Goal: Information Seeking & Learning: Learn about a topic

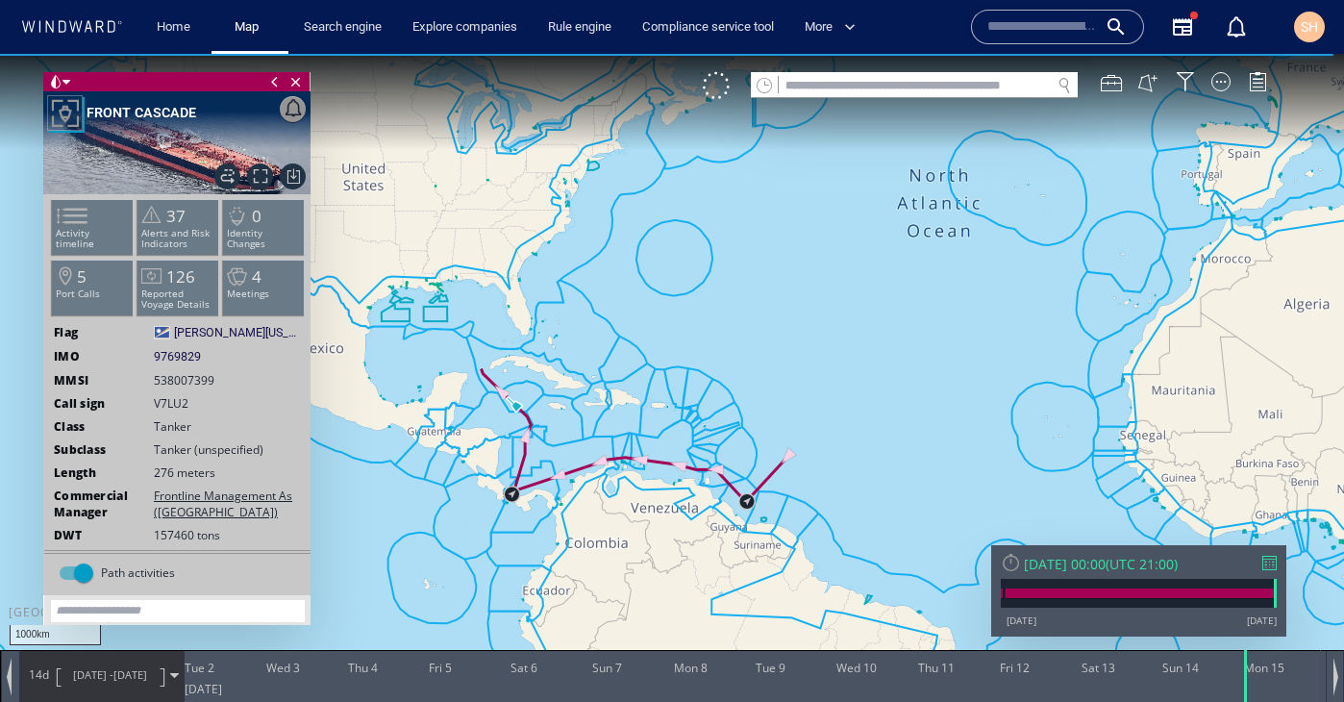
drag, startPoint x: 682, startPoint y: 376, endPoint x: 557, endPoint y: 430, distance: 136.9
click at [557, 430] on canvas "Map" at bounding box center [672, 368] width 1344 height 629
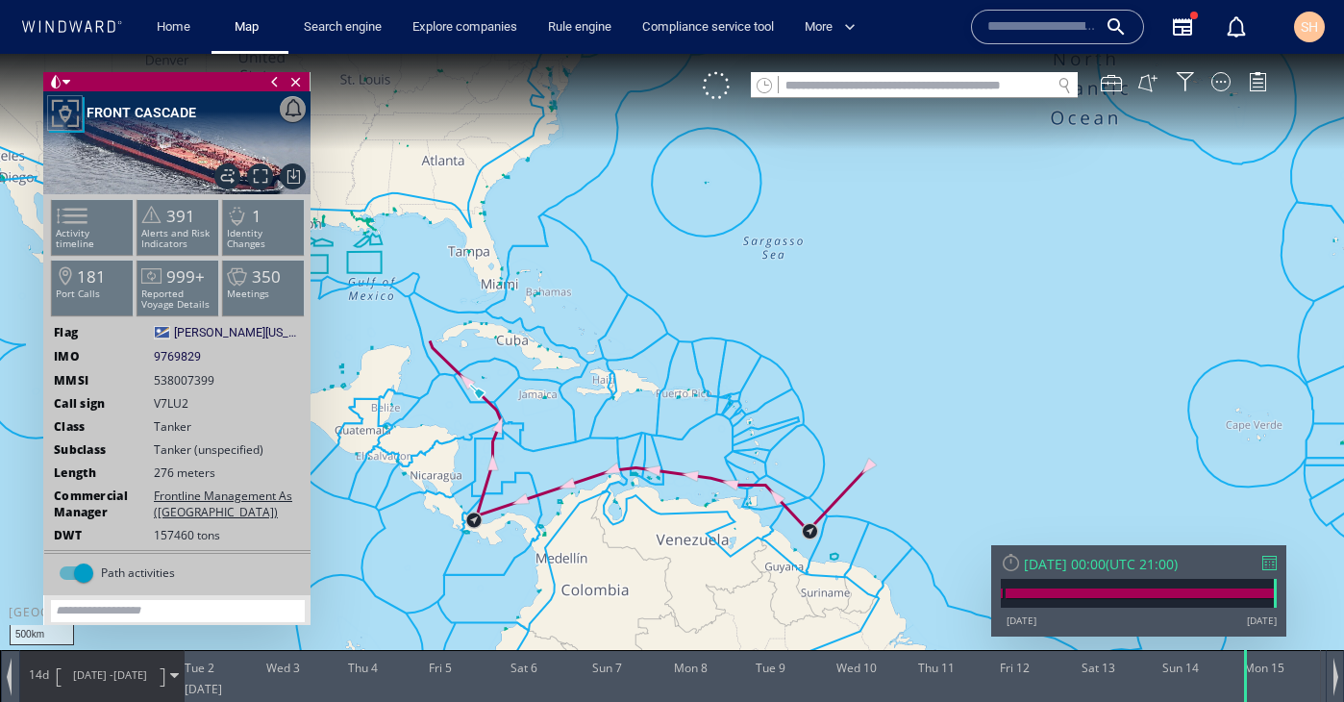
click at [1105, 566] on div "Mon 15/09/2025 00:00" at bounding box center [1065, 564] width 82 height 18
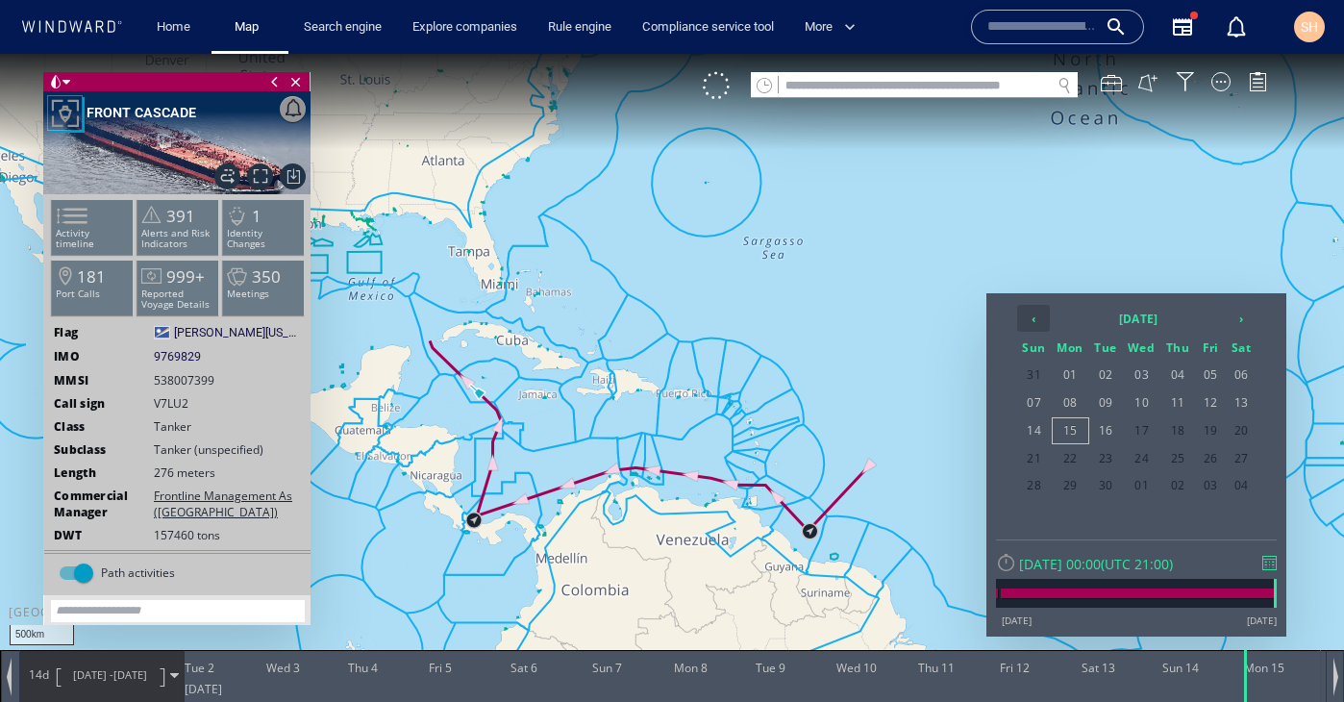
click at [1034, 322] on th "‹" at bounding box center [1033, 318] width 33 height 27
click at [1209, 372] on span "01" at bounding box center [1210, 374] width 29 height 25
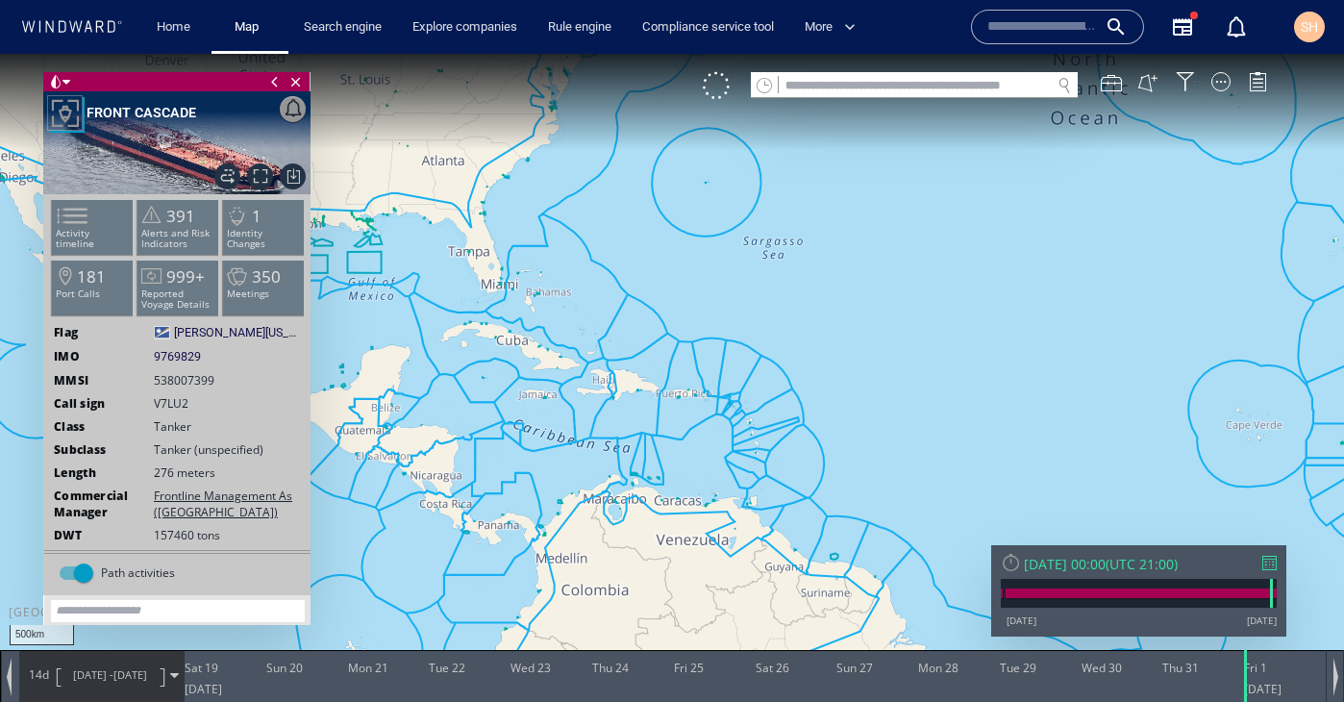
click at [44, 679] on span "14d" at bounding box center [38, 674] width 27 height 16
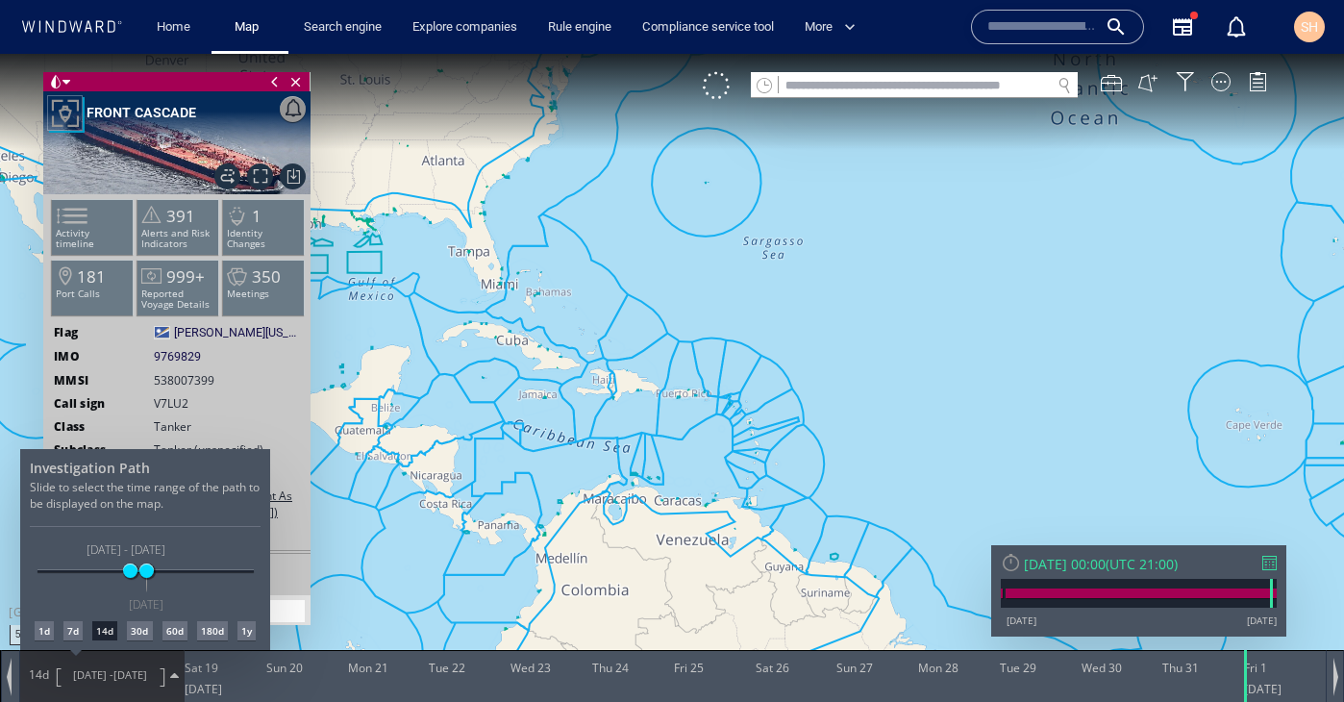
click at [138, 632] on div "30d" at bounding box center [139, 630] width 25 height 19
drag, startPoint x: 472, startPoint y: 472, endPoint x: 490, endPoint y: 504, distance: 36.6
click at [490, 504] on div at bounding box center [672, 378] width 1344 height 648
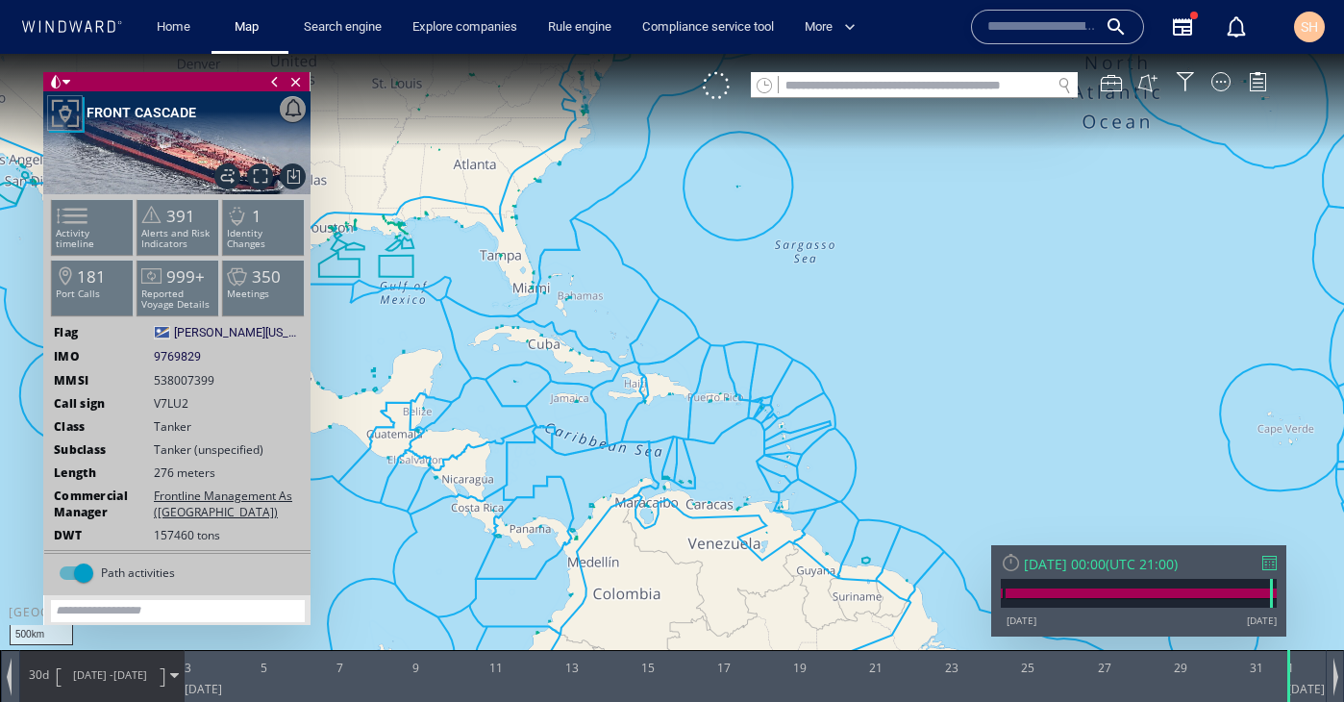
drag, startPoint x: 461, startPoint y: 412, endPoint x: 560, endPoint y: 387, distance: 102.1
click at [560, 386] on canvas "Map" at bounding box center [672, 368] width 1344 height 629
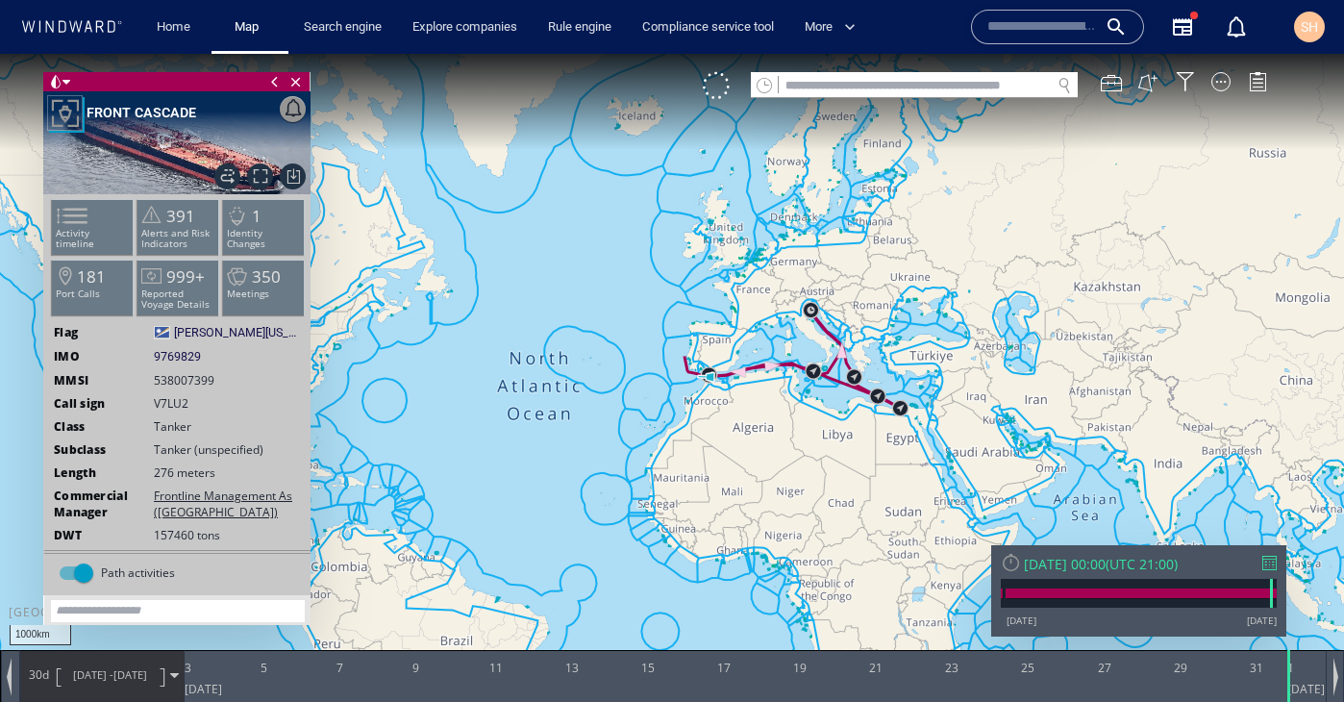
drag, startPoint x: 947, startPoint y: 326, endPoint x: 614, endPoint y: 417, distance: 344.9
click at [613, 416] on canvas "Map" at bounding box center [672, 368] width 1344 height 629
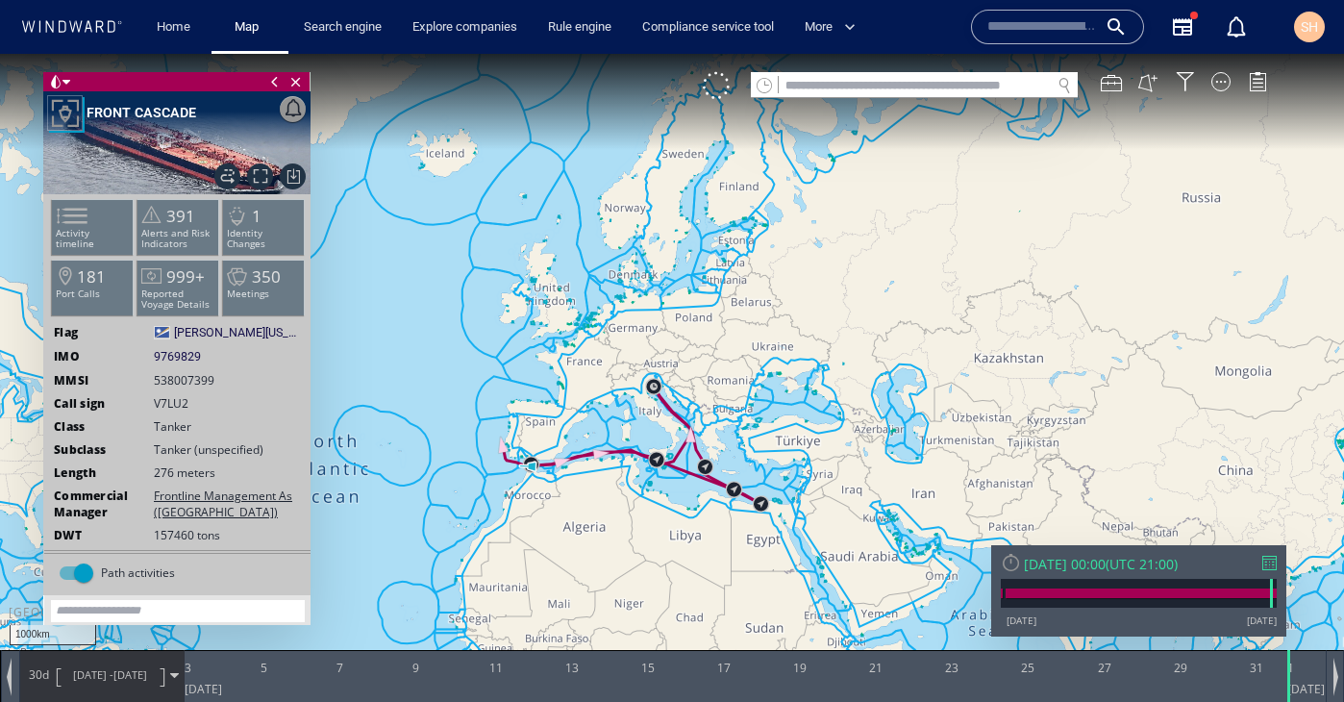
drag, startPoint x: 896, startPoint y: 303, endPoint x: 738, endPoint y: 395, distance: 182.7
click at [738, 395] on canvas "Map" at bounding box center [672, 368] width 1344 height 629
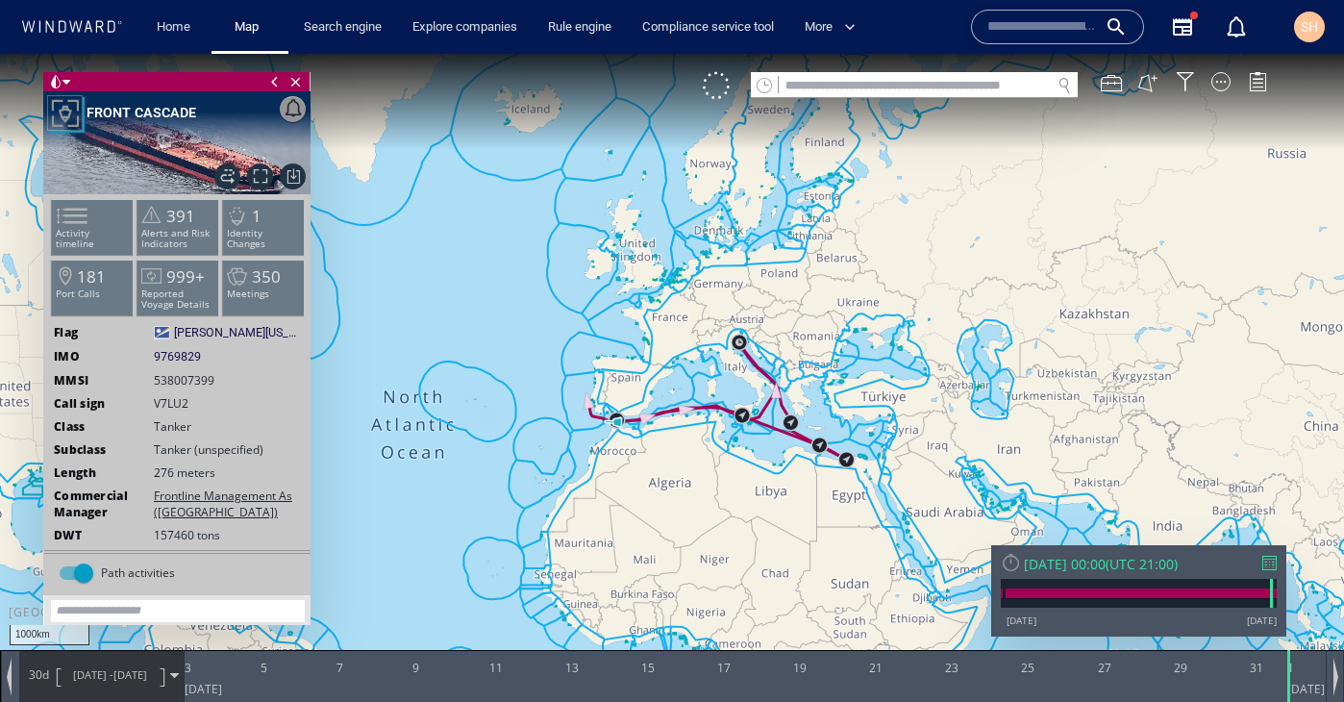
drag, startPoint x: 570, startPoint y: 500, endPoint x: 646, endPoint y: 458, distance: 86.5
click at [646, 458] on canvas "Map" at bounding box center [672, 368] width 1344 height 629
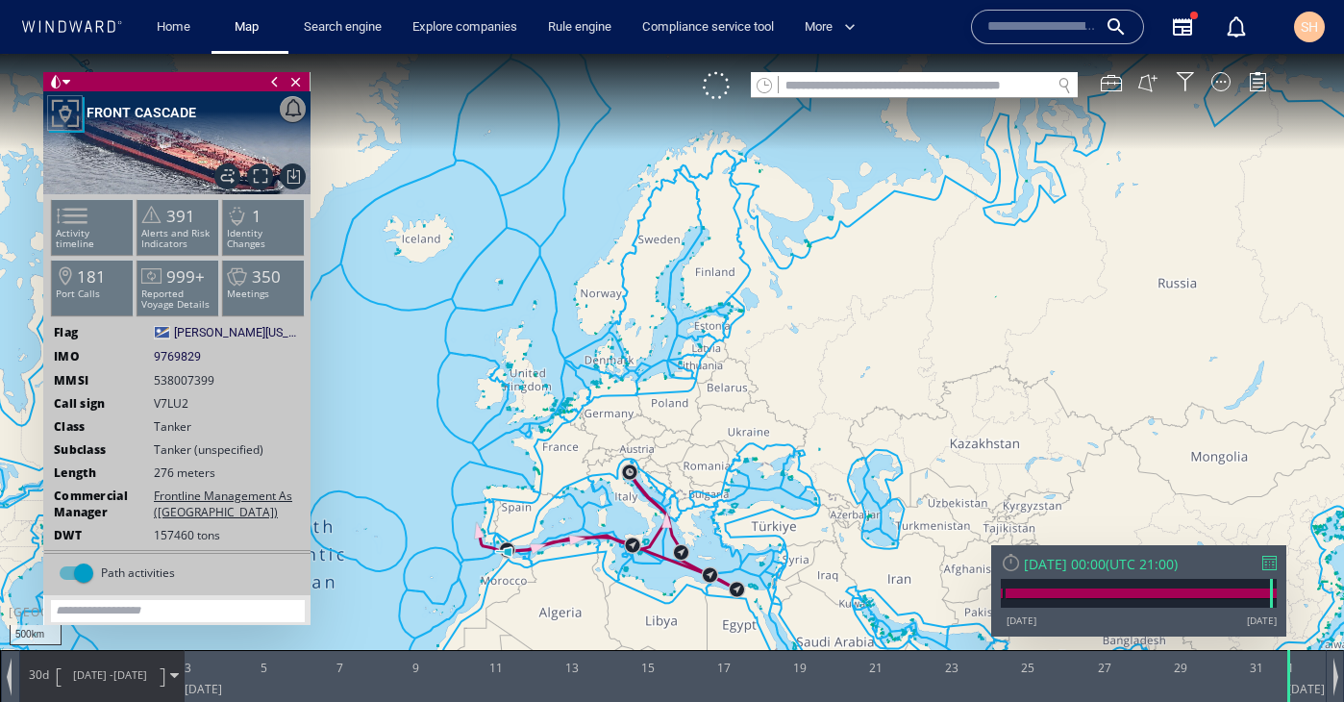
drag, startPoint x: 671, startPoint y: 373, endPoint x: 574, endPoint y: 500, distance: 159.8
click at [574, 500] on canvas "Map" at bounding box center [672, 368] width 1344 height 629
click at [702, 538] on canvas "Map" at bounding box center [672, 368] width 1344 height 629
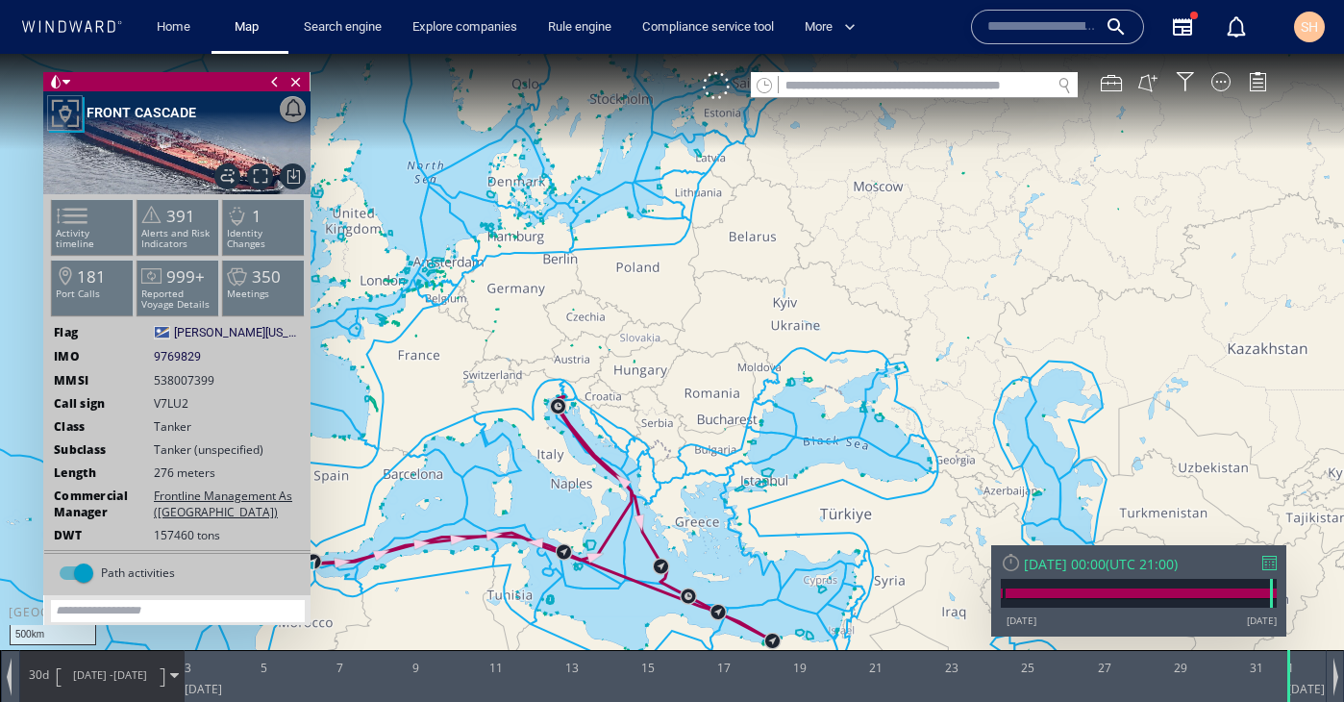
click at [679, 530] on canvas "Map" at bounding box center [672, 368] width 1344 height 629
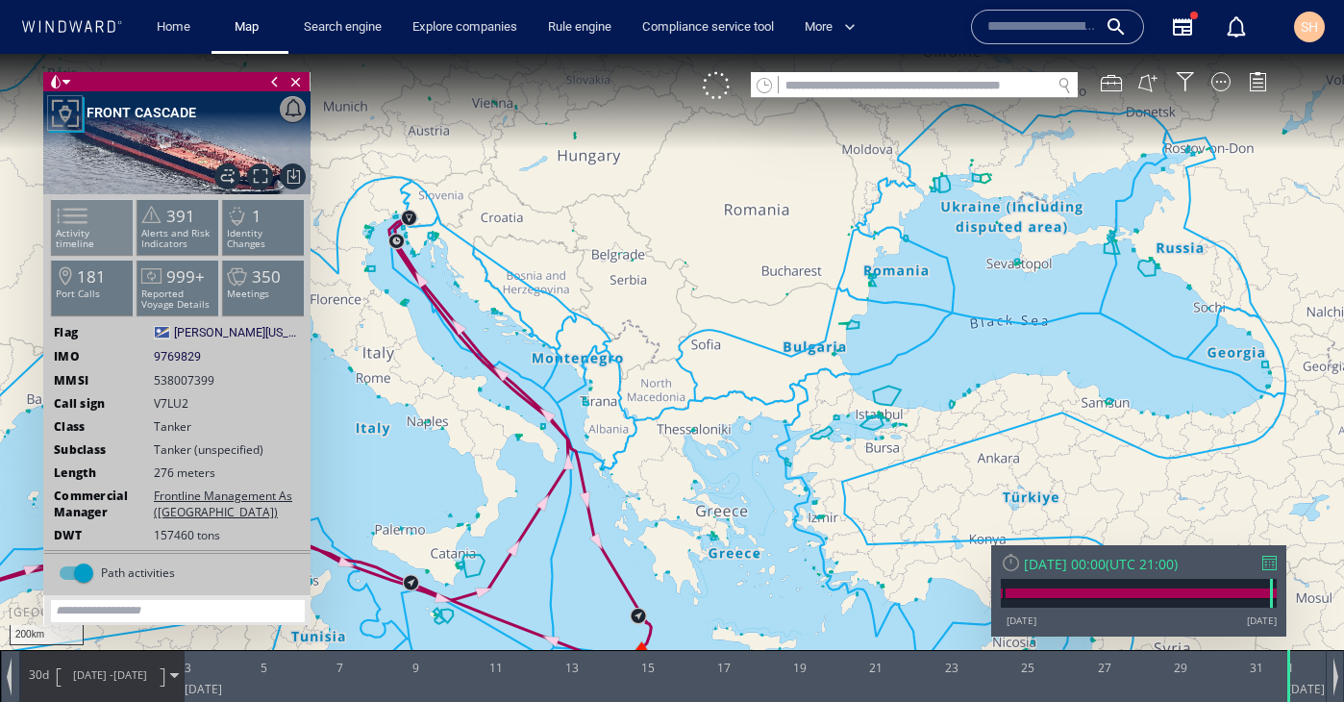
click at [75, 230] on span at bounding box center [60, 216] width 29 height 28
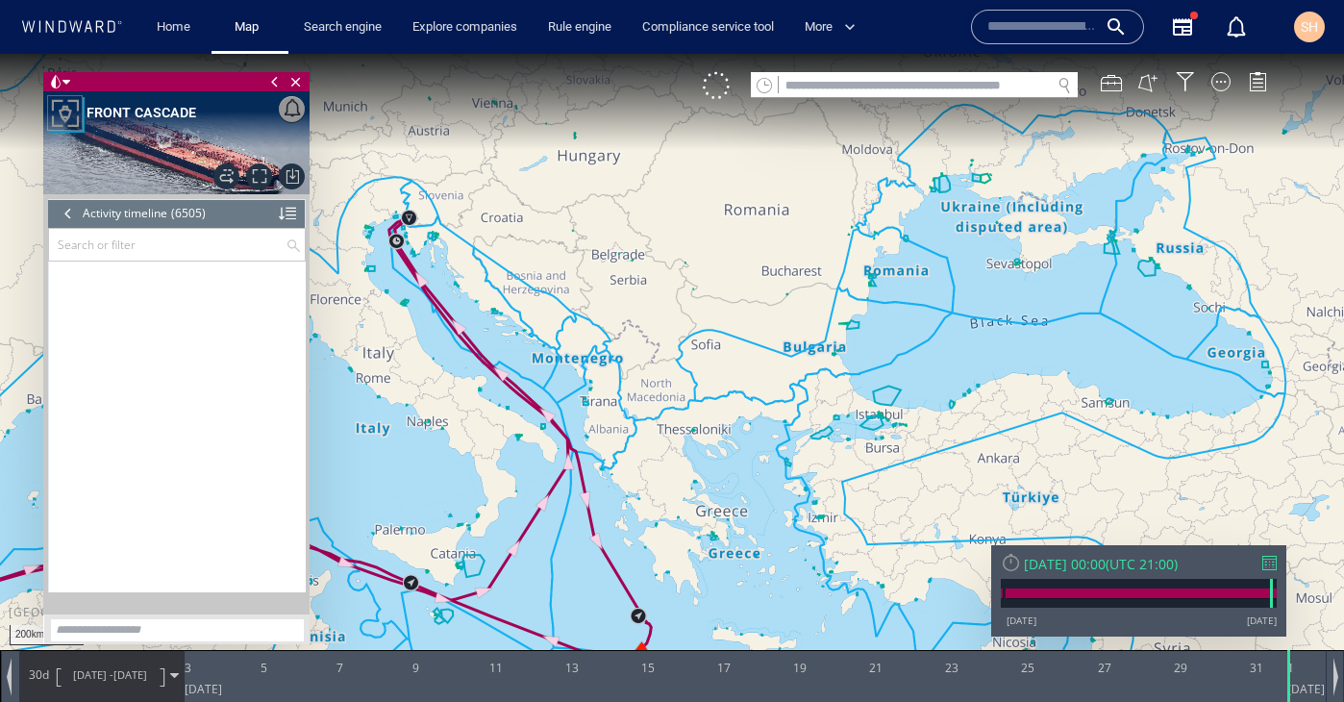
scroll to position [333577, 0]
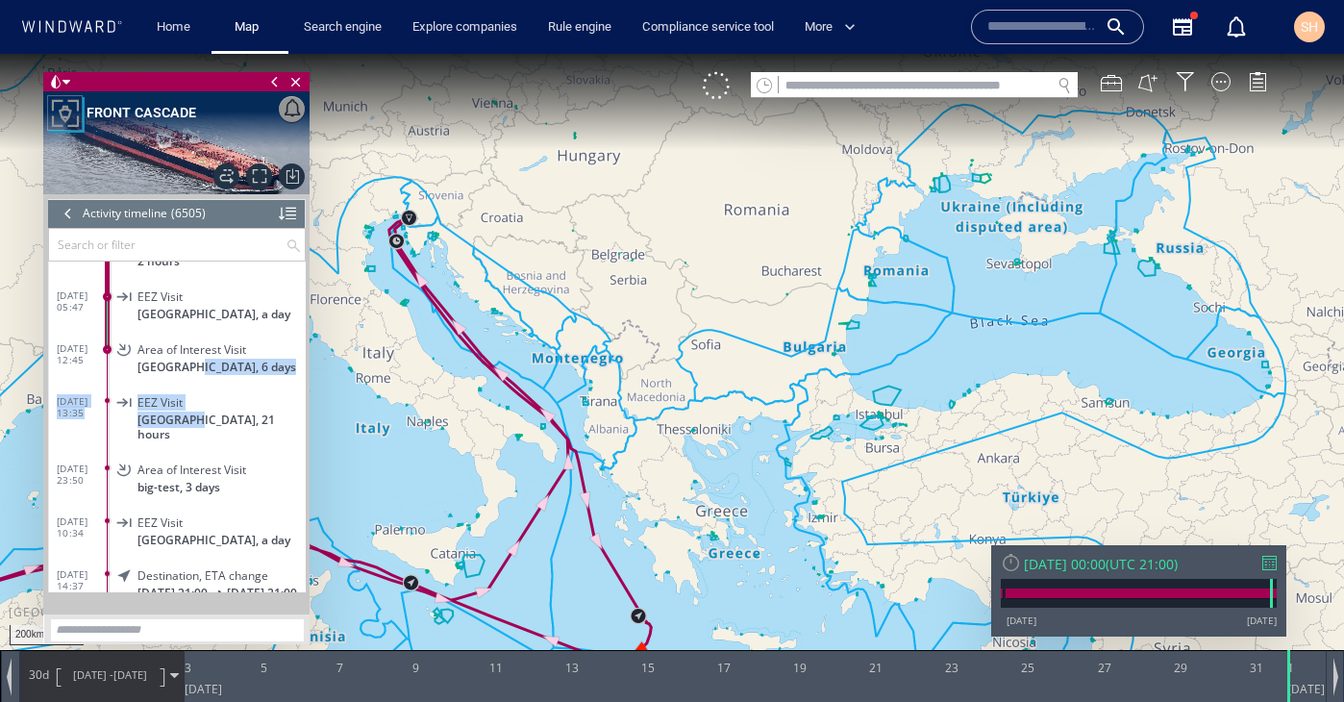
drag, startPoint x: 186, startPoint y: 408, endPoint x: 194, endPoint y: 344, distance: 63.9
click at [194, 344] on div "31/07/25 19:54 Trigger Alert MCB TEST 31/07/25 21:20 EEZ Visit Spain, 8 hours 3…" at bounding box center [177, 468] width 257 height 730
drag, startPoint x: 99, startPoint y: 479, endPoint x: 101, endPoint y: 445, distance: 33.7
click at [100, 444] on div "31/07/25 19:54 Trigger Alert MCB TEST 31/07/25 21:20 EEZ Visit Spain, 8 hours 3…" at bounding box center [177, 468] width 257 height 730
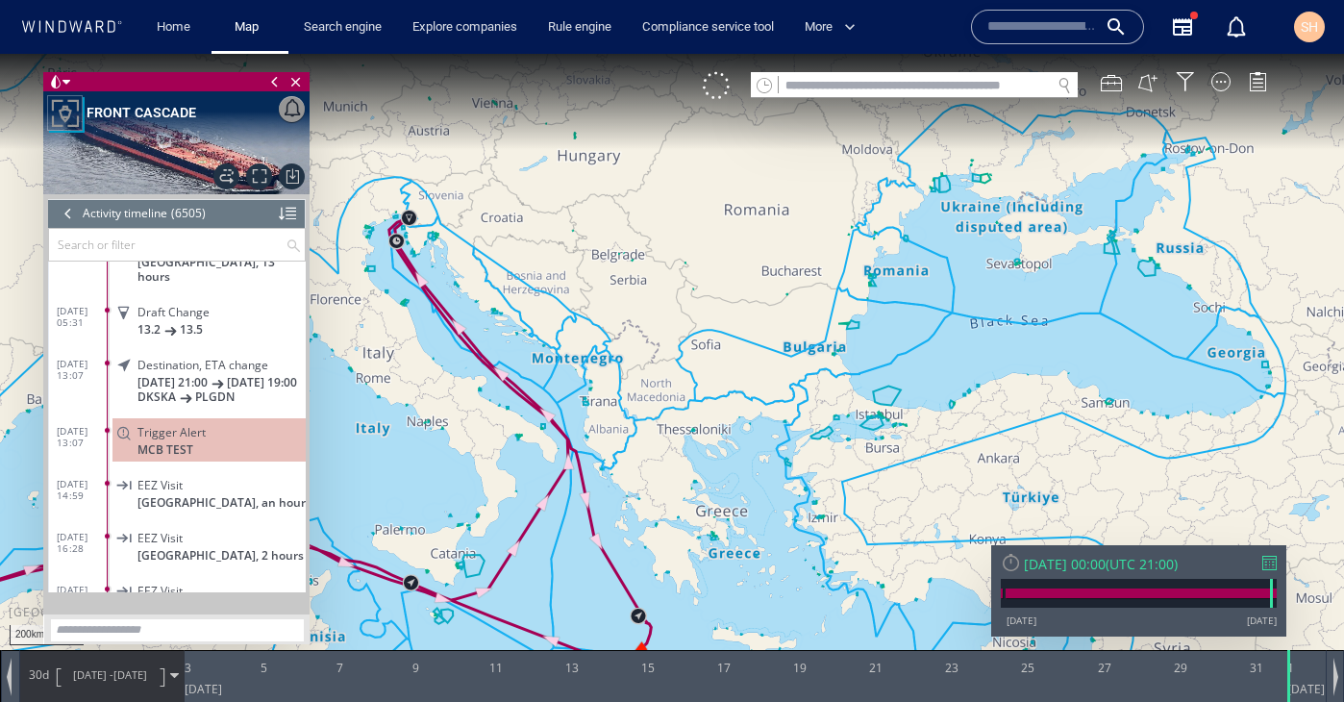
scroll to position [334987, 0]
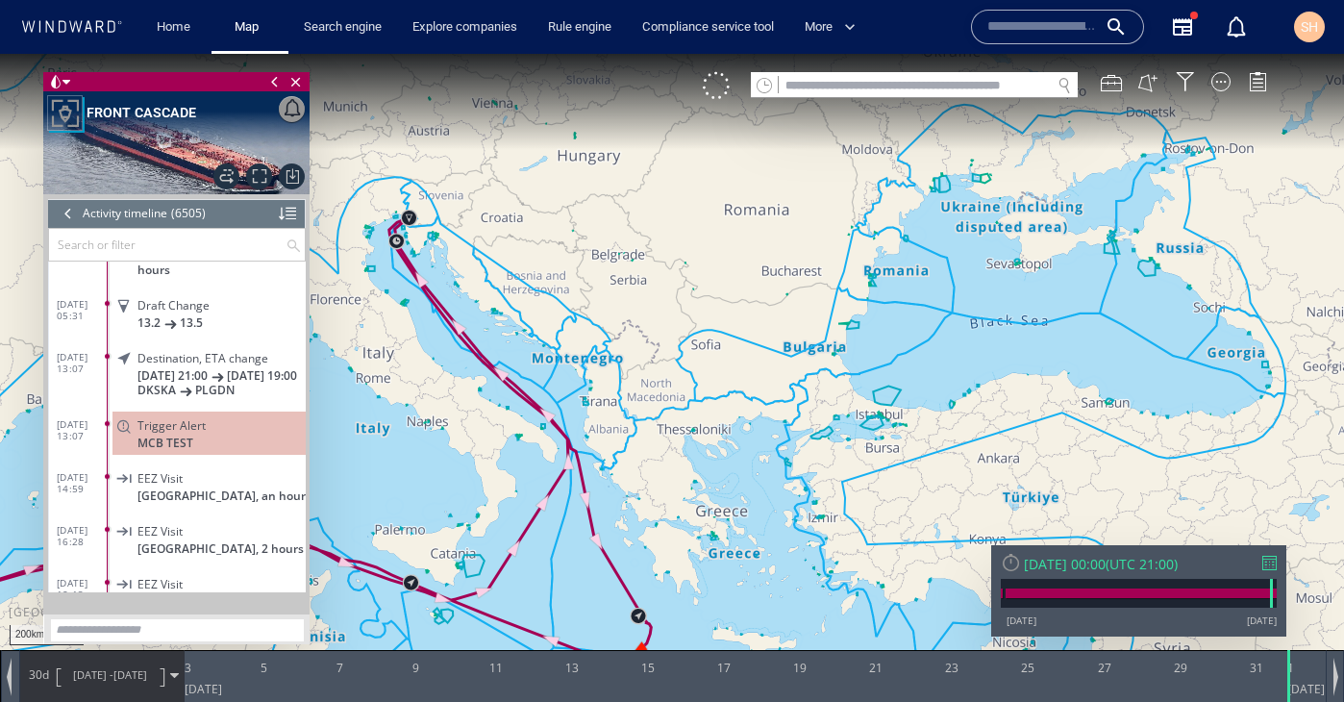
click at [136, 424] on span at bounding box center [124, 426] width 34 height 16
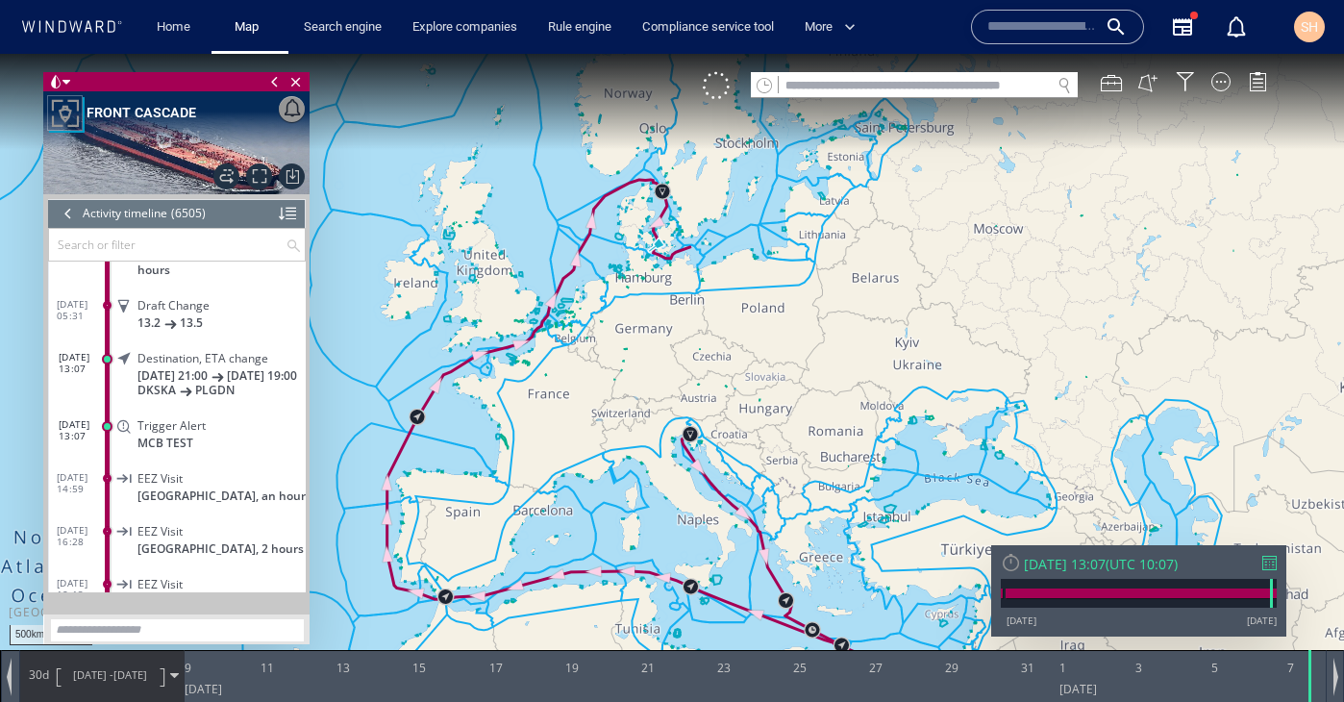
click at [645, 319] on canvas "Map" at bounding box center [672, 368] width 1344 height 629
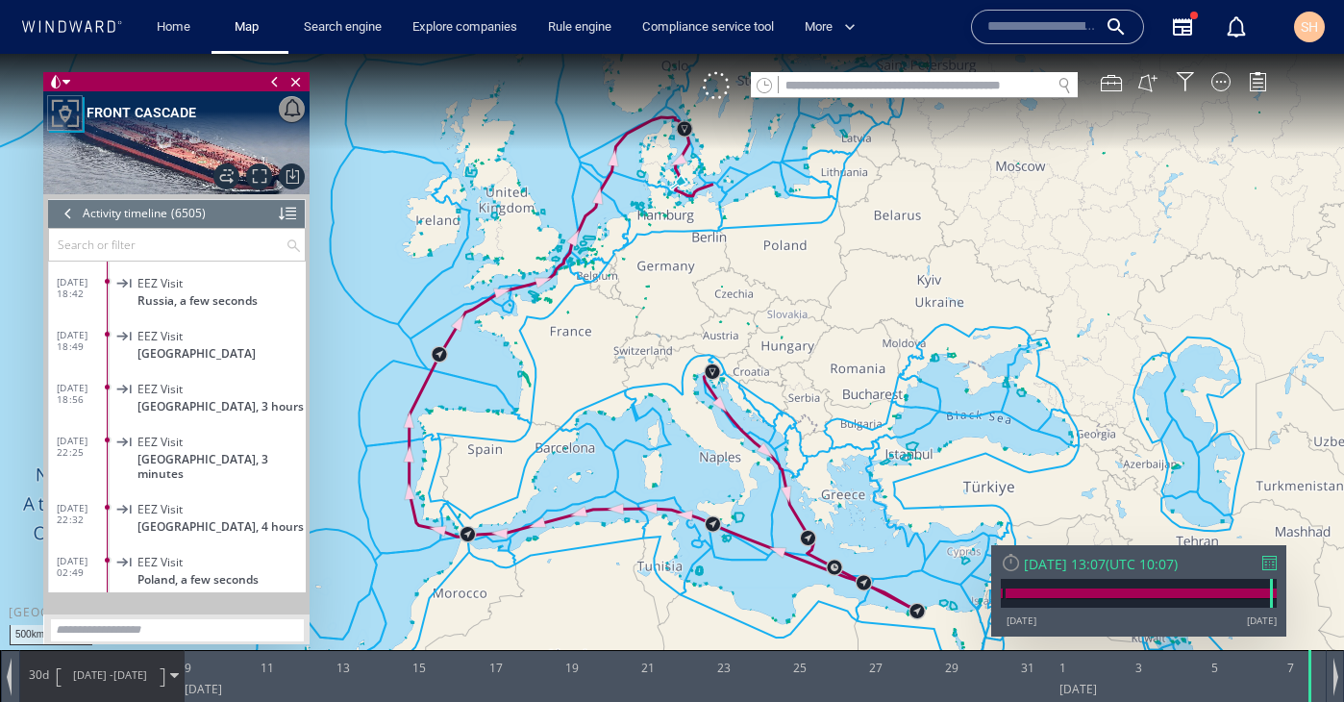
scroll to position [336126, 0]
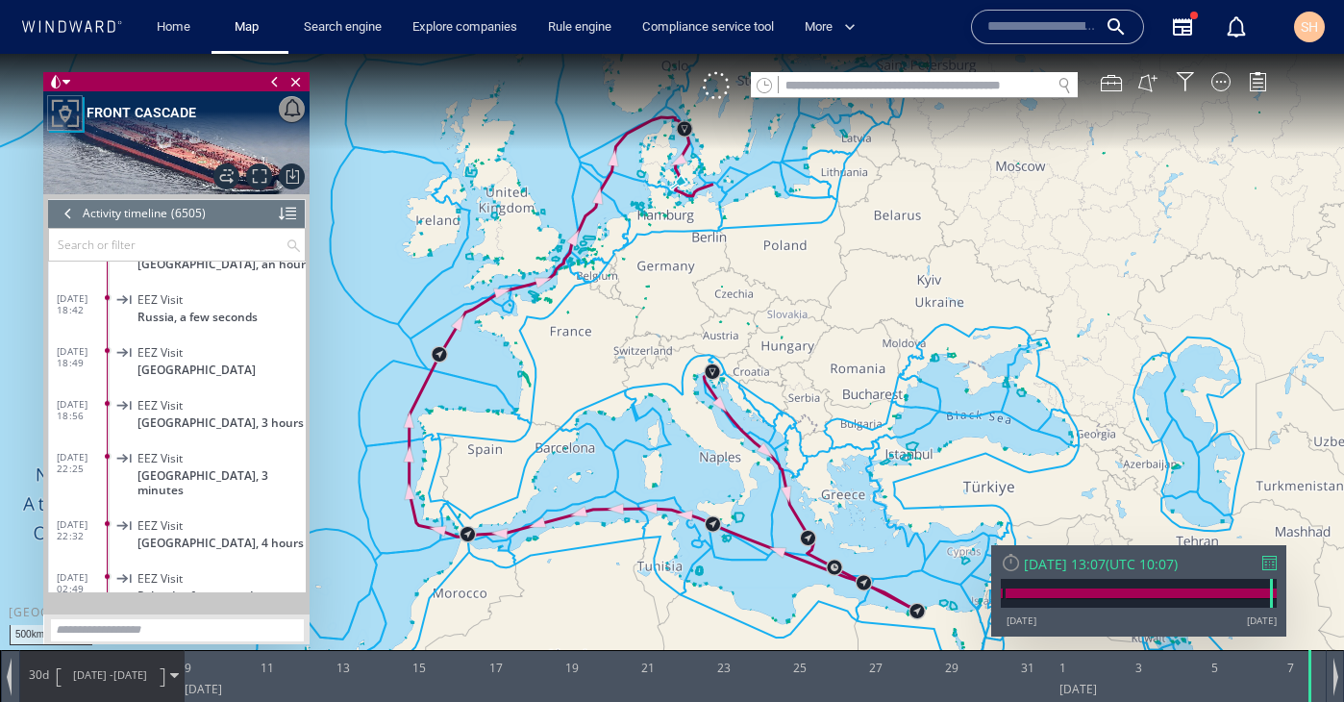
click at [205, 415] on span "Russia, 3 hours" at bounding box center [220, 422] width 166 height 14
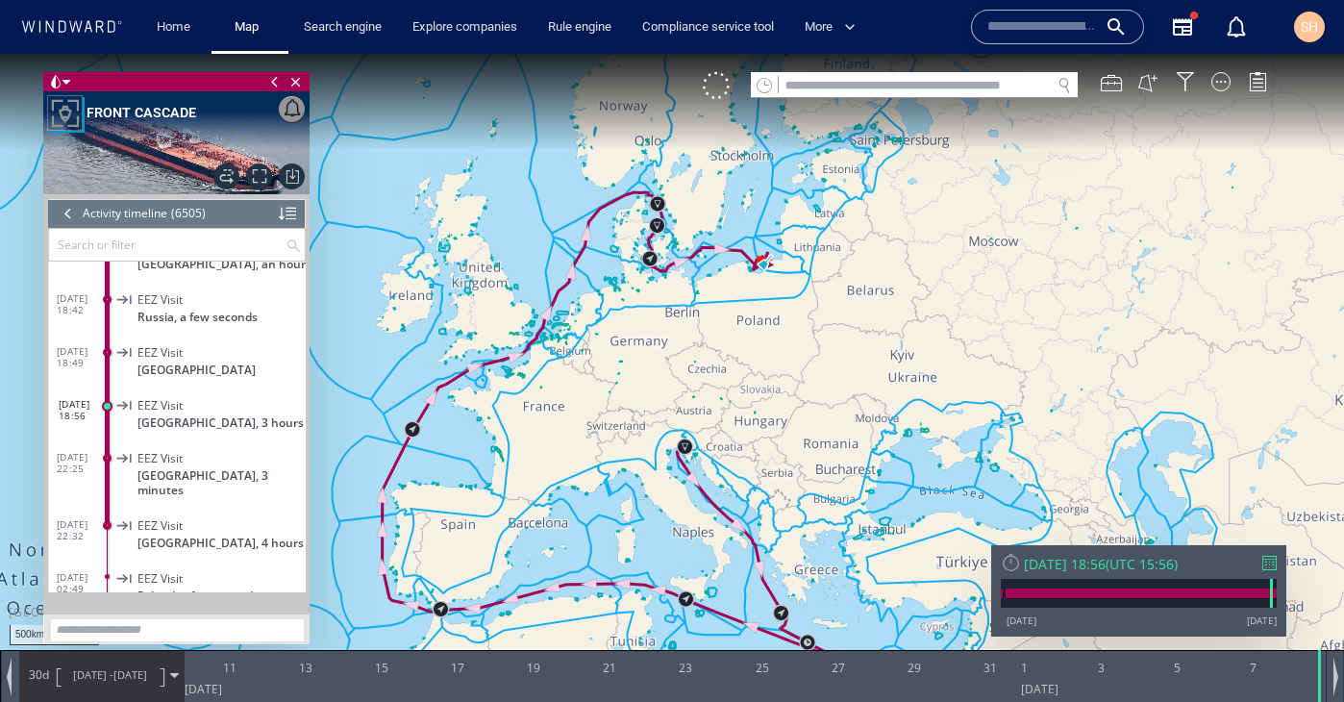
drag, startPoint x: 607, startPoint y: 258, endPoint x: 572, endPoint y: 329, distance: 79.5
click at [572, 329] on canvas "Map" at bounding box center [672, 368] width 1344 height 629
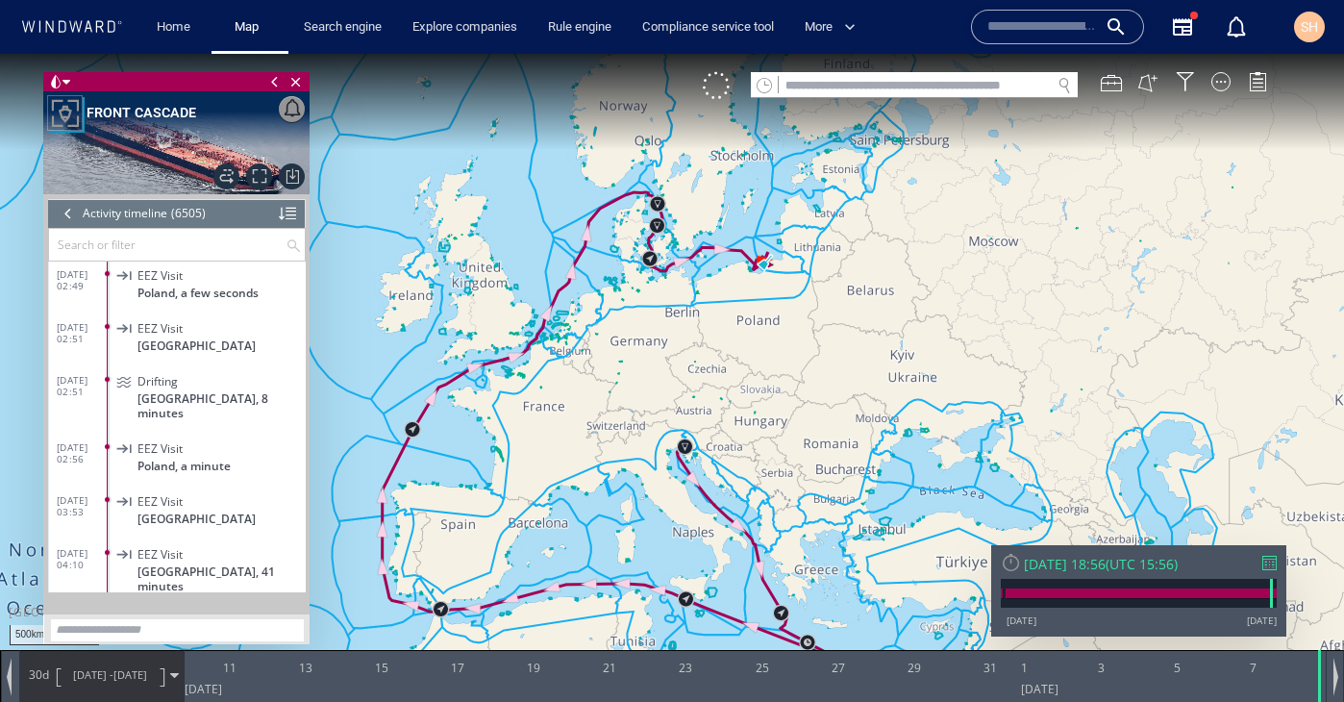
scroll to position [336379, 0]
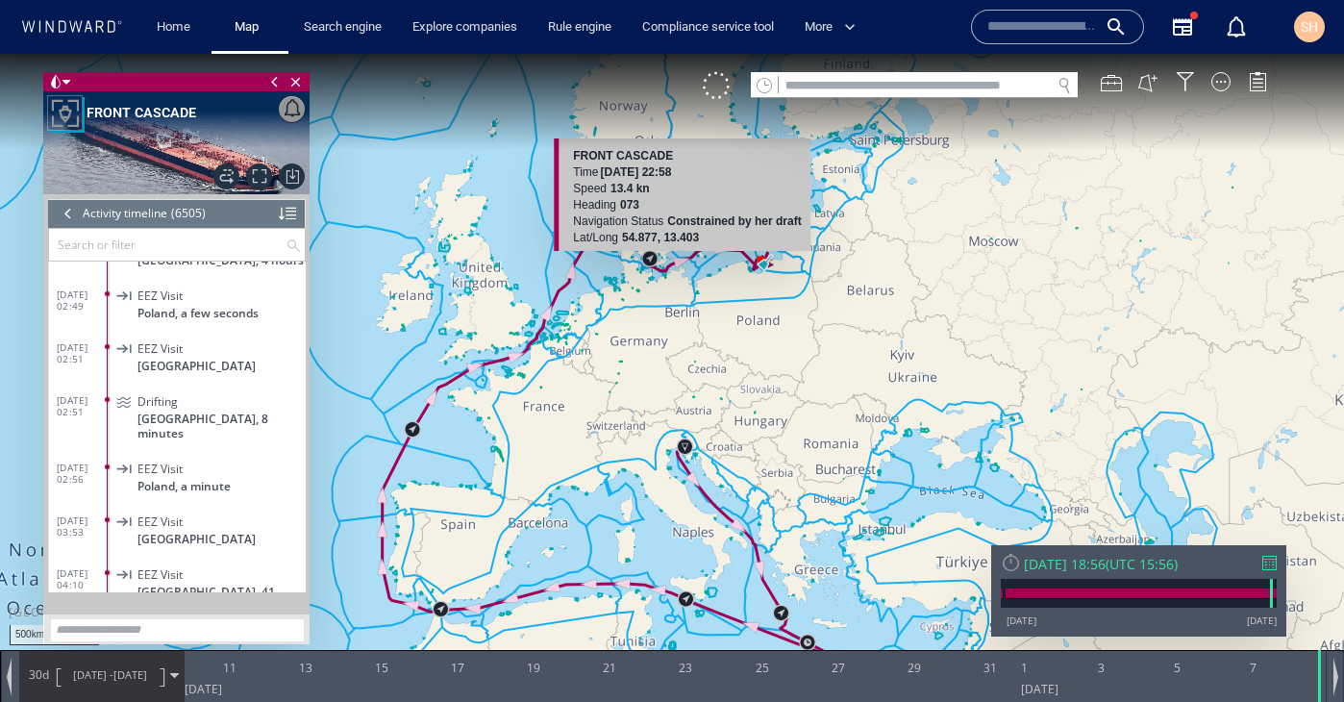
click at [673, 253] on canvas "Map" at bounding box center [672, 368] width 1344 height 629
